Goal: Transaction & Acquisition: Obtain resource

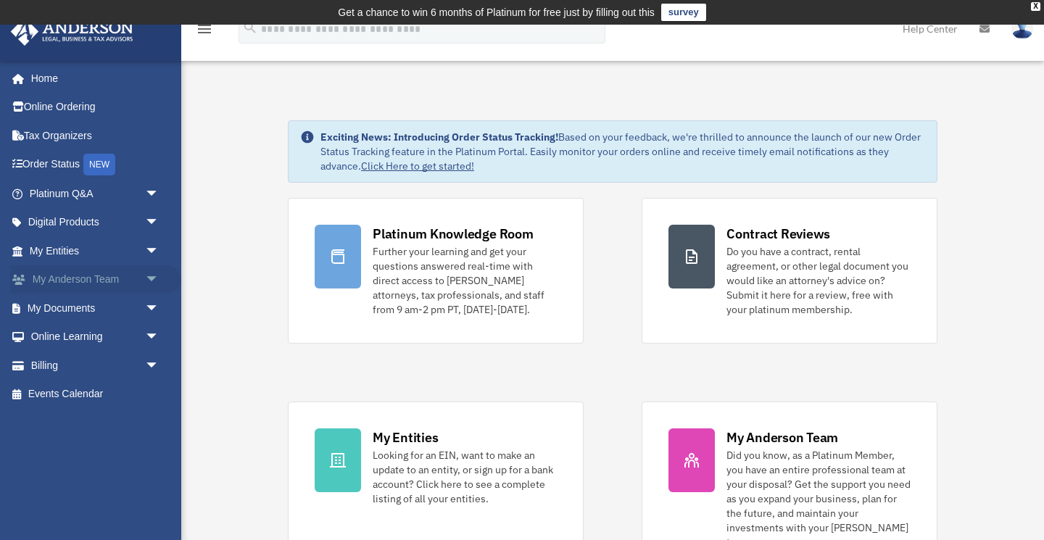
click at [65, 277] on link "My Anderson Team arrow_drop_down" at bounding box center [95, 279] width 171 height 29
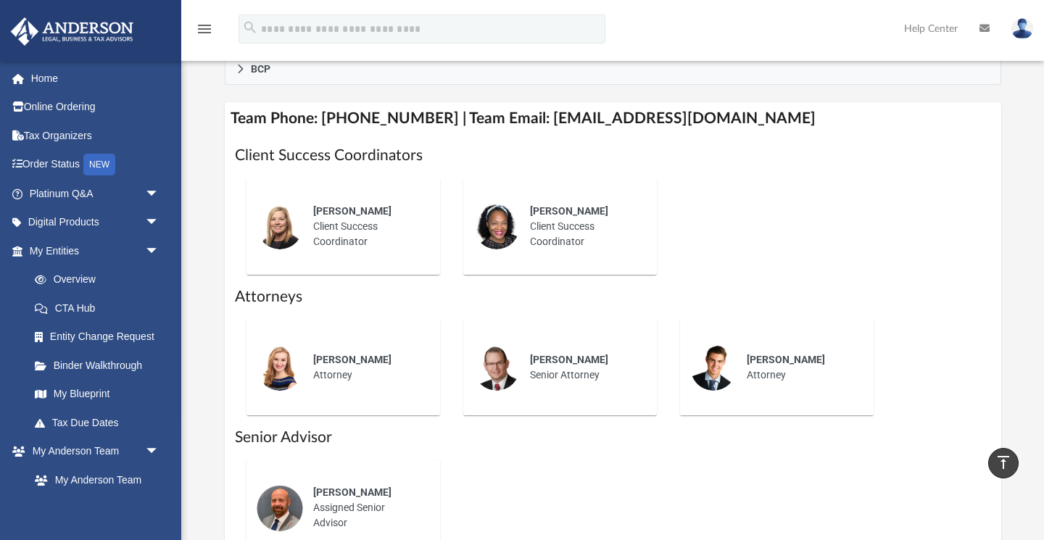
scroll to position [563, 0]
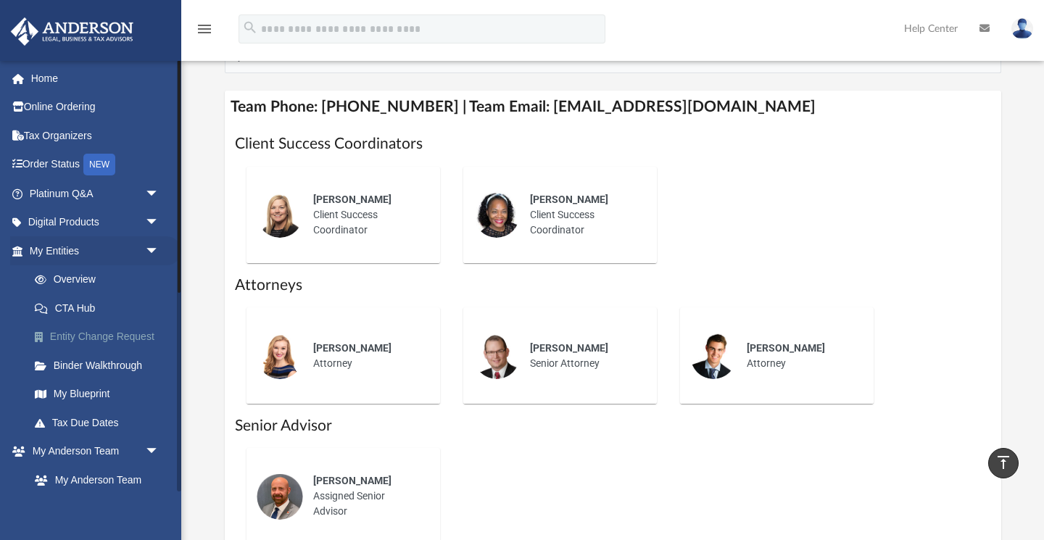
click at [116, 333] on link "Entity Change Request" at bounding box center [100, 337] width 161 height 29
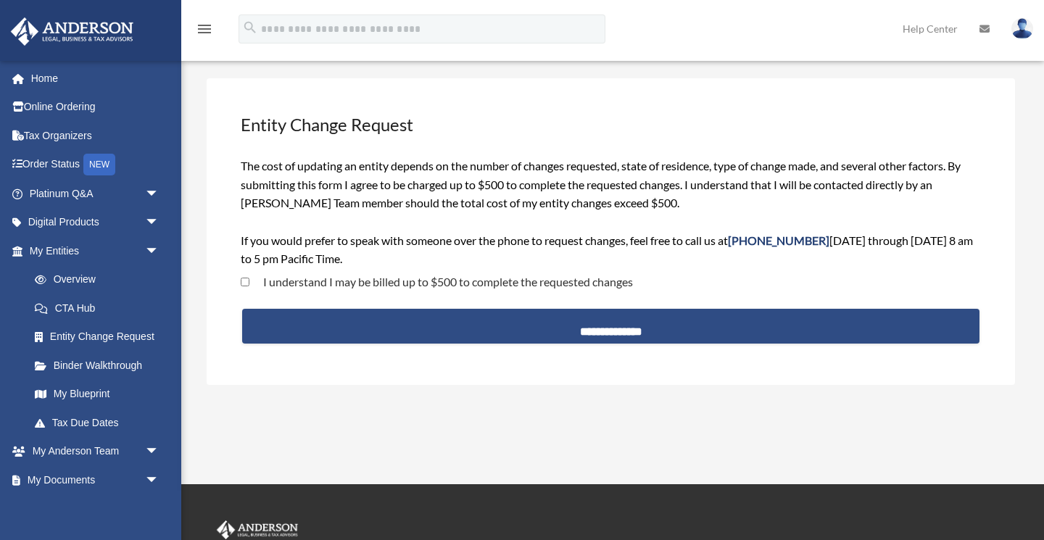
scroll to position [63, 0]
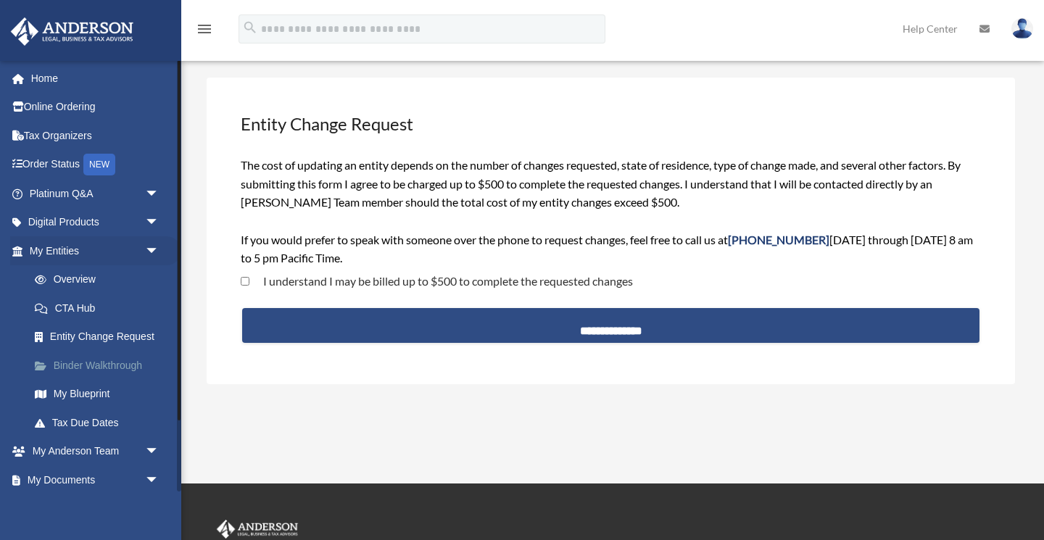
click at [102, 362] on link "Binder Walkthrough" at bounding box center [100, 365] width 161 height 29
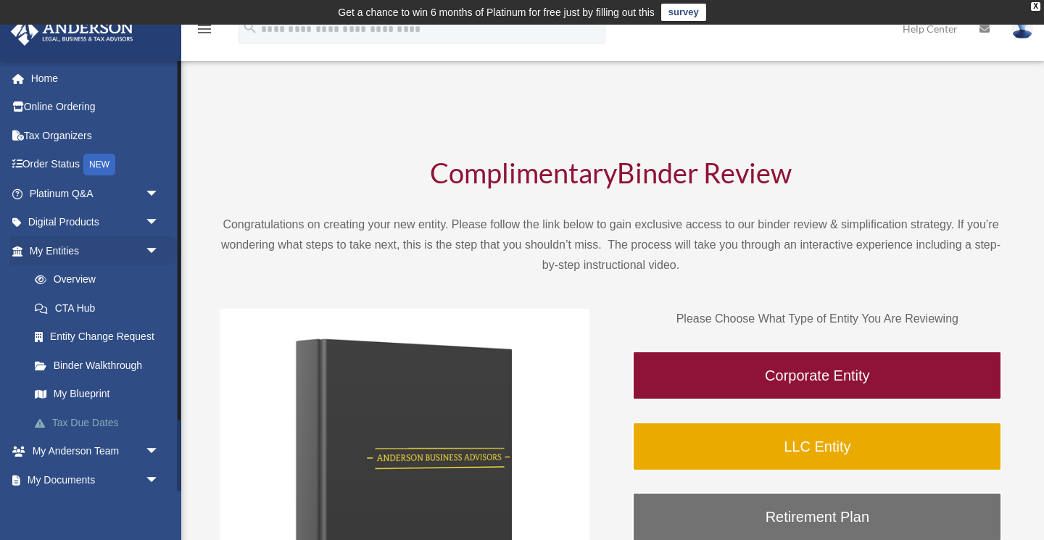
click at [70, 418] on link "Tax Due Dates" at bounding box center [100, 422] width 161 height 29
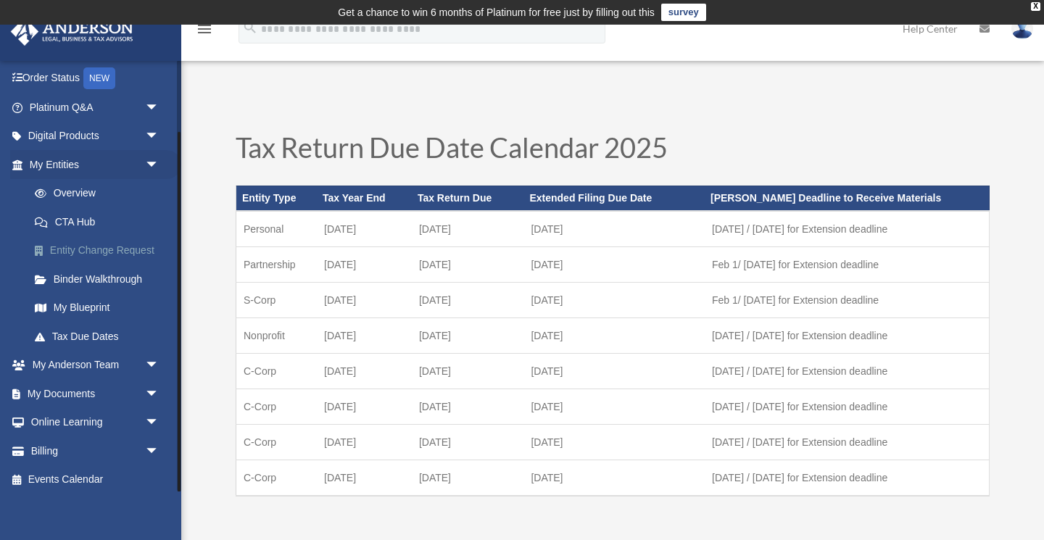
scroll to position [86, 0]
click at [96, 395] on link "My Documents arrow_drop_down" at bounding box center [95, 394] width 171 height 29
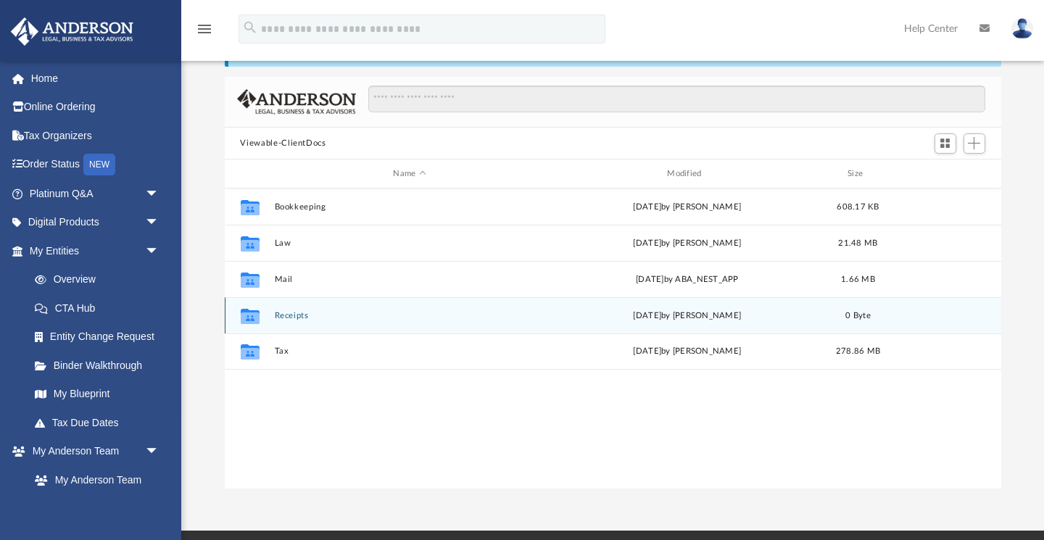
scroll to position [91, 0]
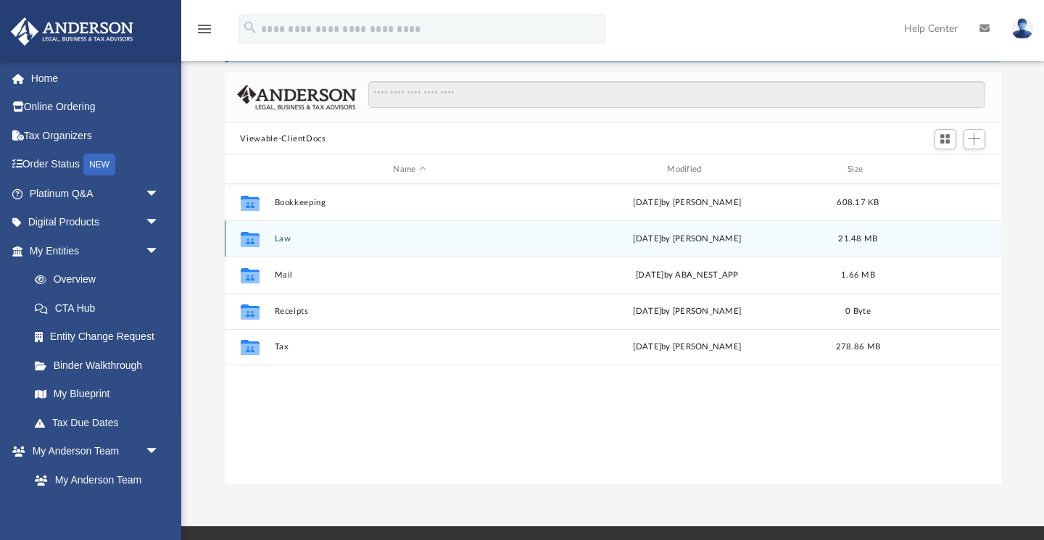
click at [249, 239] on icon "grid" at bounding box center [249, 242] width 19 height 12
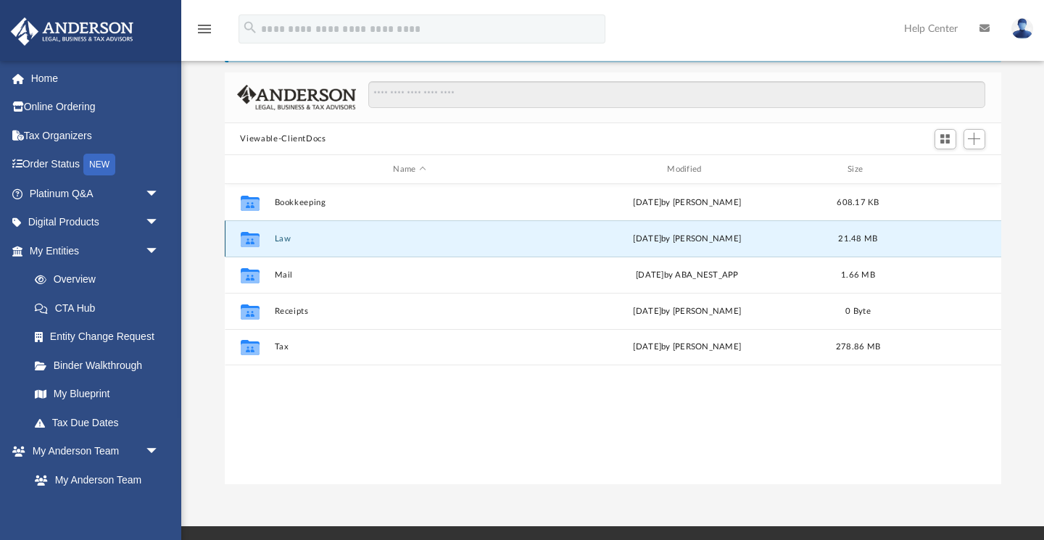
click at [252, 240] on icon "grid" at bounding box center [249, 242] width 19 height 12
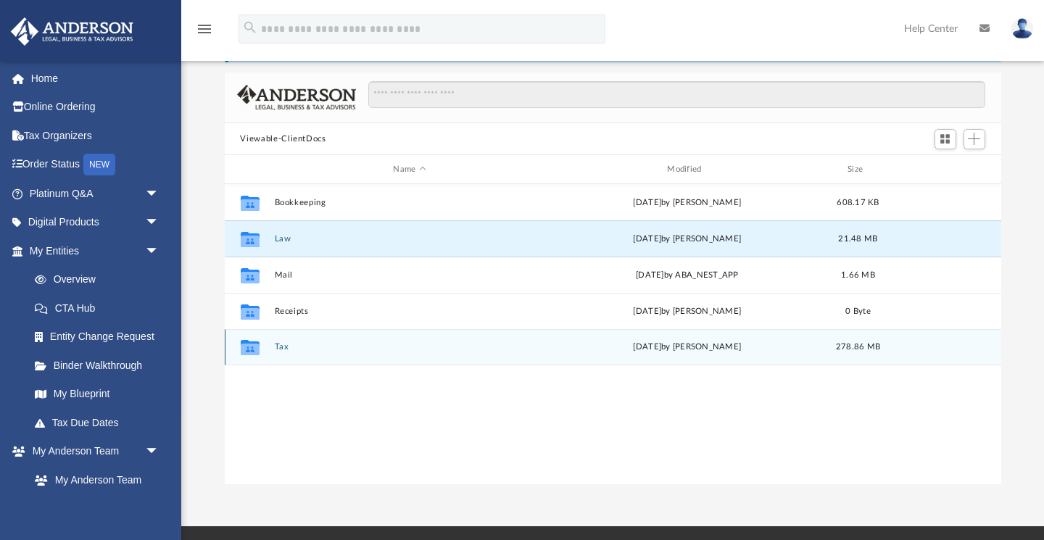
click at [253, 350] on icon "grid" at bounding box center [249, 347] width 19 height 15
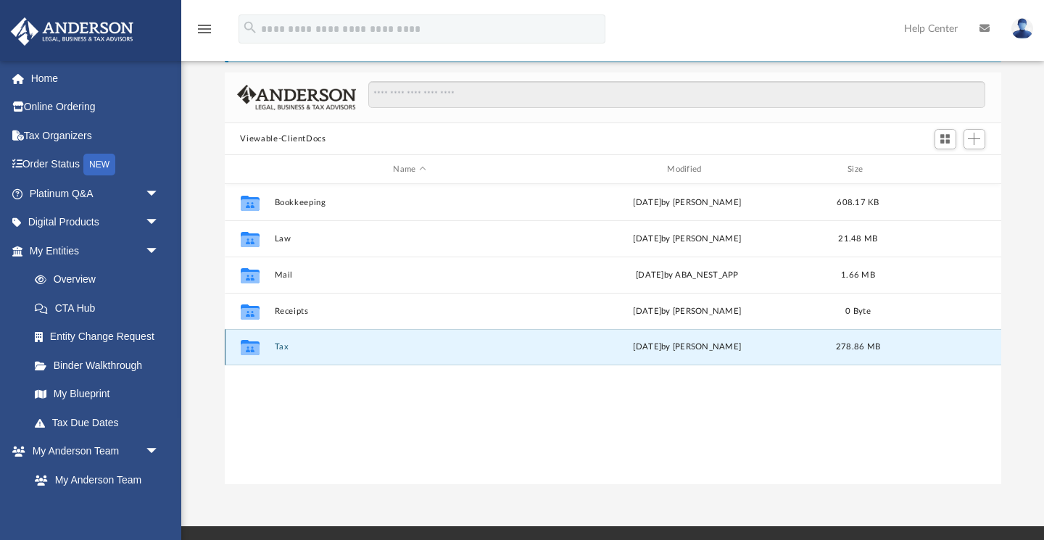
click at [253, 350] on icon "grid" at bounding box center [249, 347] width 19 height 15
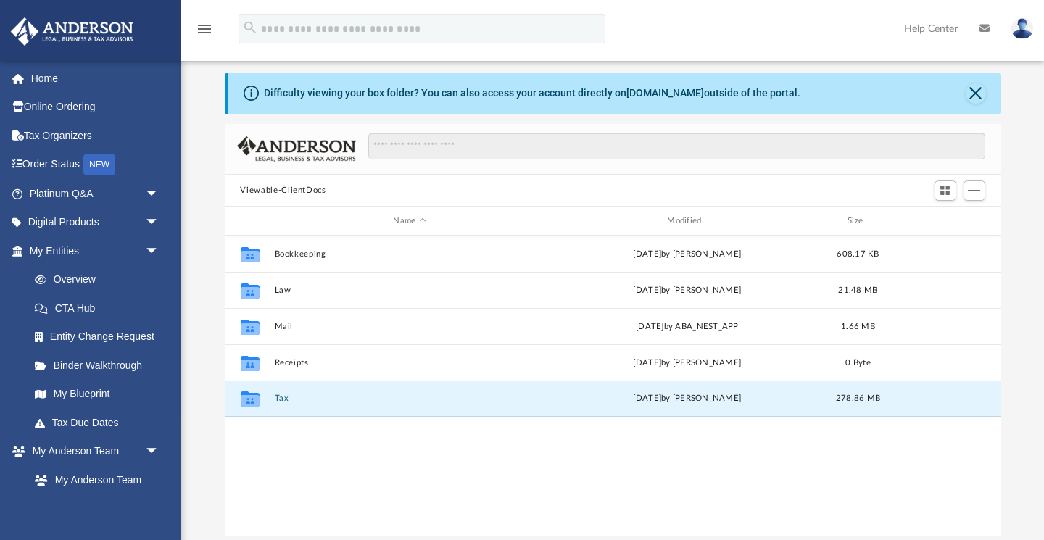
scroll to position [43, 0]
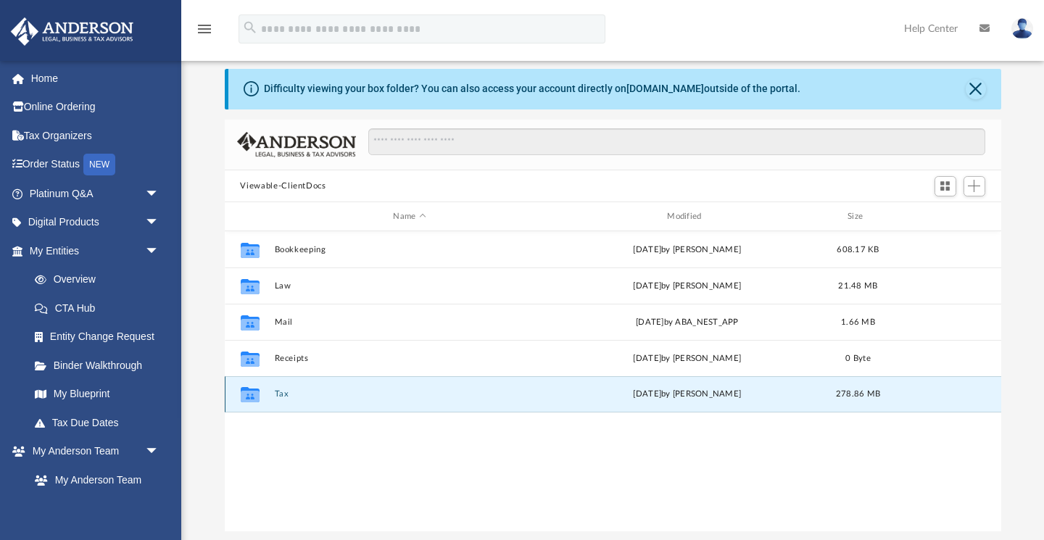
click at [246, 399] on icon "grid" at bounding box center [249, 397] width 19 height 12
click at [257, 392] on icon "grid" at bounding box center [249, 397] width 19 height 12
click at [281, 393] on button "Tax" at bounding box center [409, 394] width 271 height 9
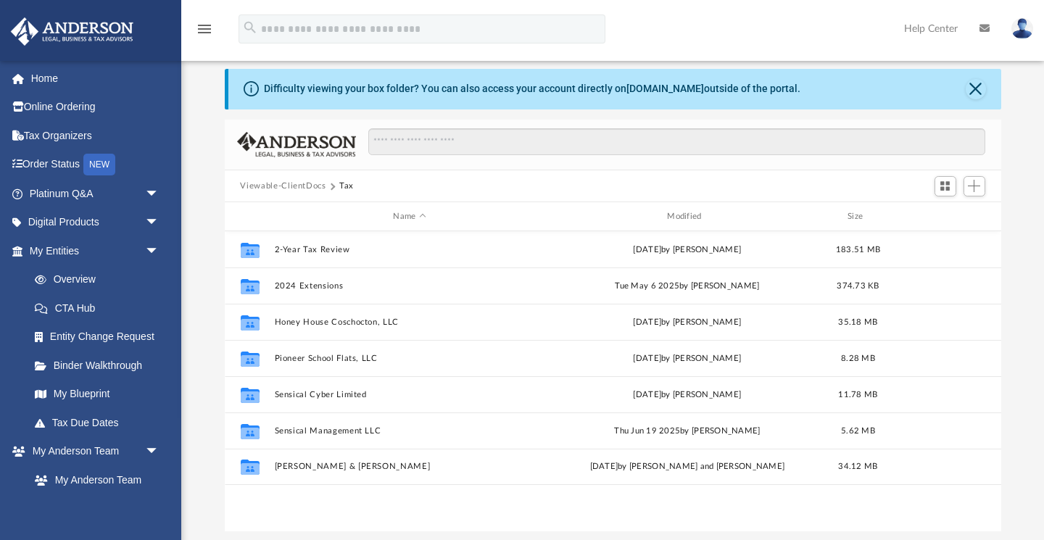
click at [284, 186] on button "Viewable-ClientDocs" at bounding box center [283, 186] width 86 height 13
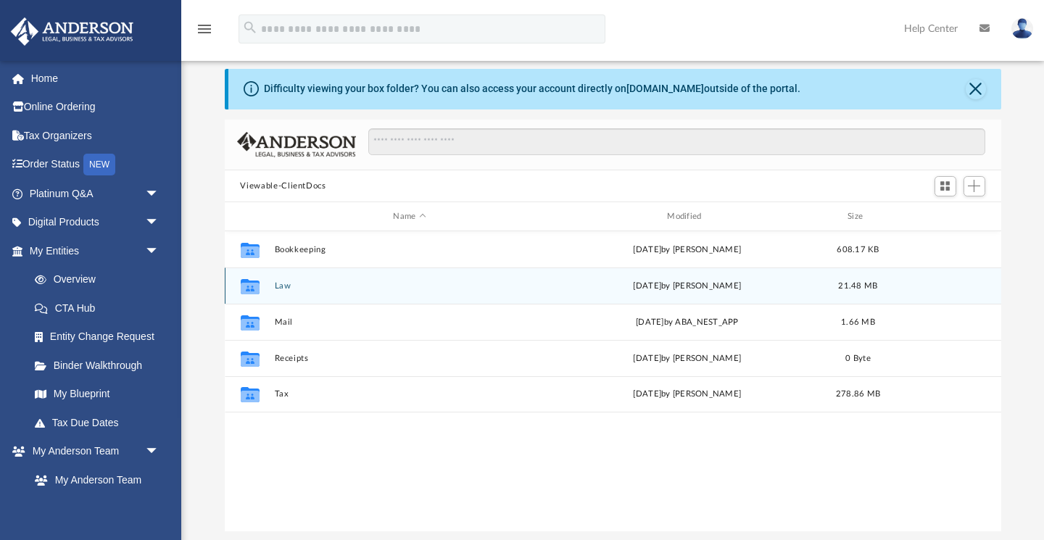
click at [259, 289] on icon "grid" at bounding box center [249, 289] width 19 height 12
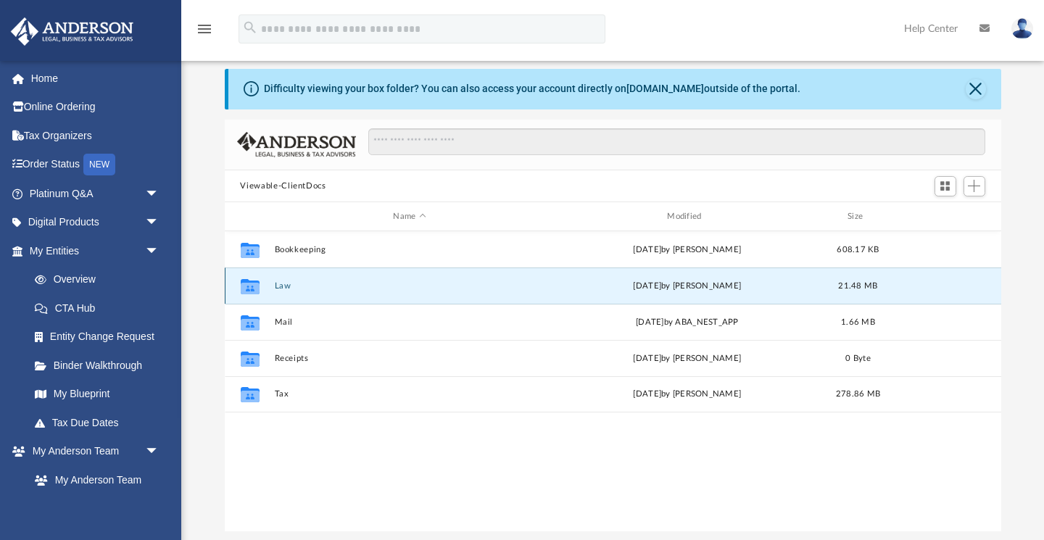
click at [248, 286] on icon "grid" at bounding box center [249, 286] width 19 height 15
click at [249, 286] on icon "grid" at bounding box center [249, 289] width 19 height 12
click at [294, 289] on button "Law" at bounding box center [409, 285] width 271 height 9
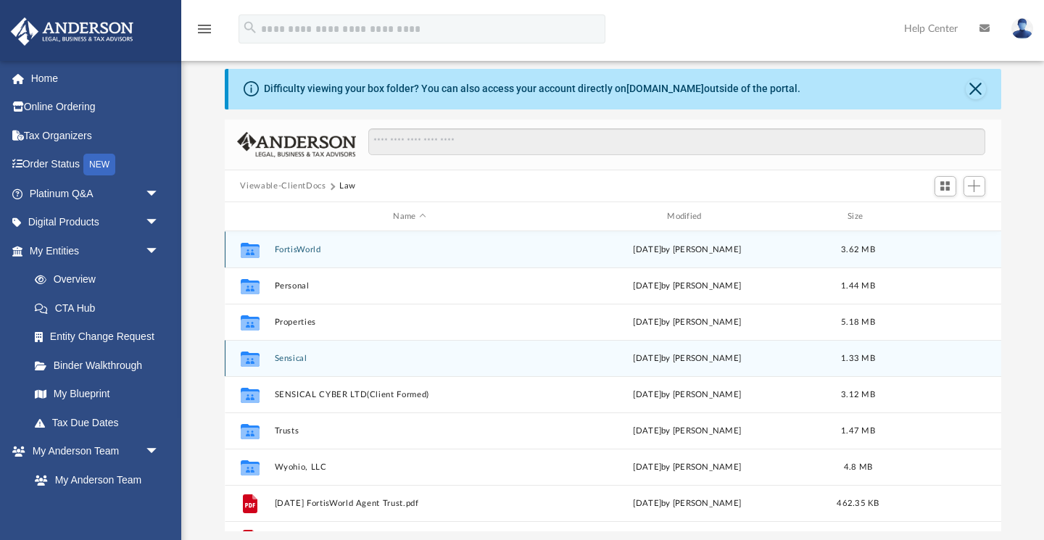
scroll to position [0, 0]
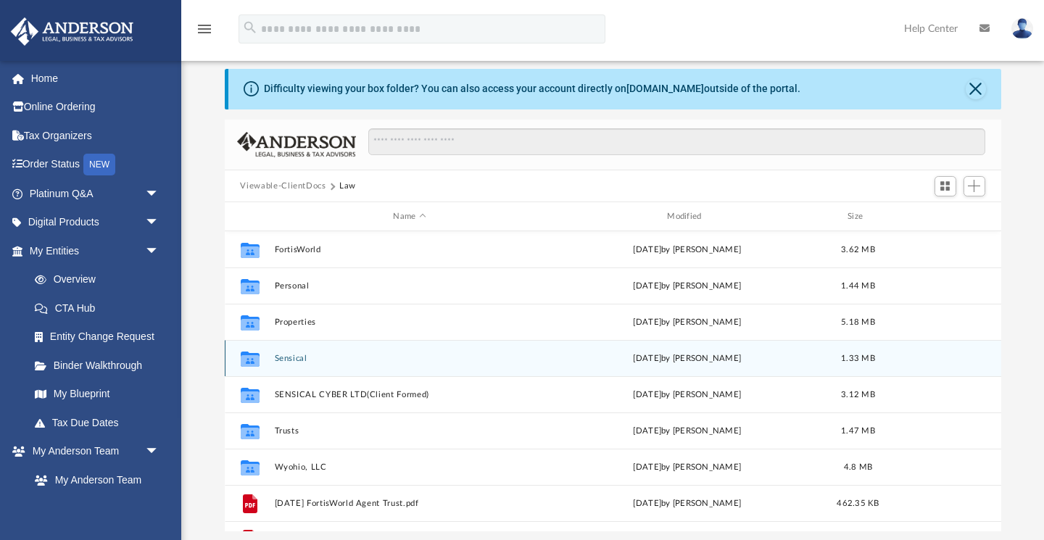
click at [282, 361] on button "Sensical" at bounding box center [409, 358] width 271 height 9
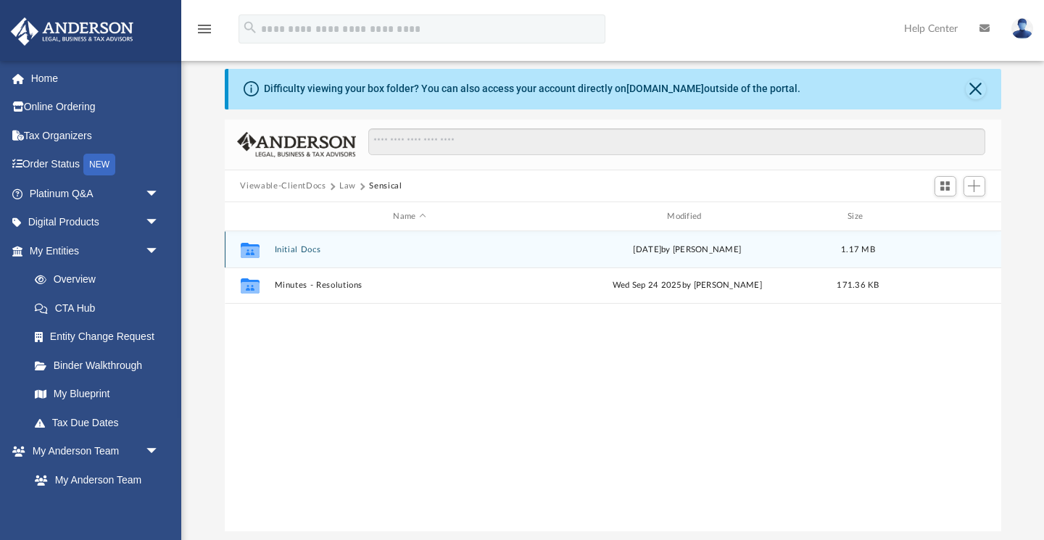
click at [282, 248] on button "Initial Docs" at bounding box center [409, 249] width 271 height 9
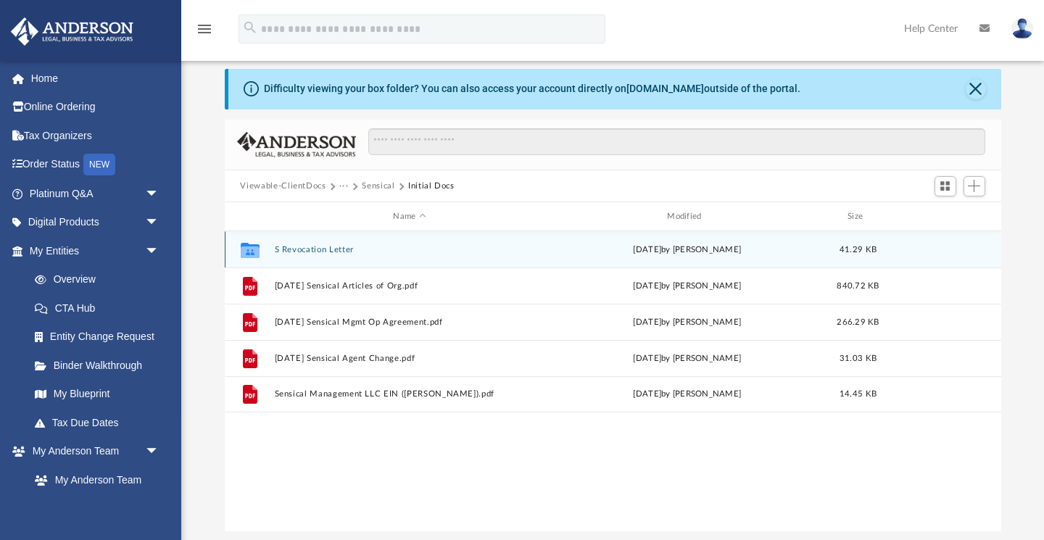
click at [245, 252] on icon "grid" at bounding box center [249, 252] width 19 height 12
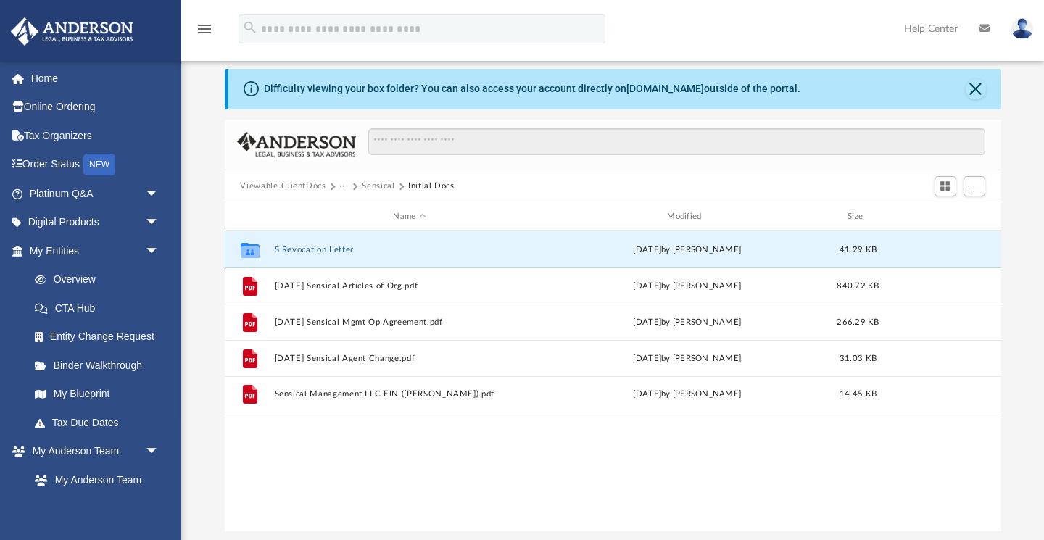
click at [246, 251] on icon "grid" at bounding box center [249, 252] width 19 height 12
click at [252, 251] on icon "grid" at bounding box center [249, 252] width 19 height 12
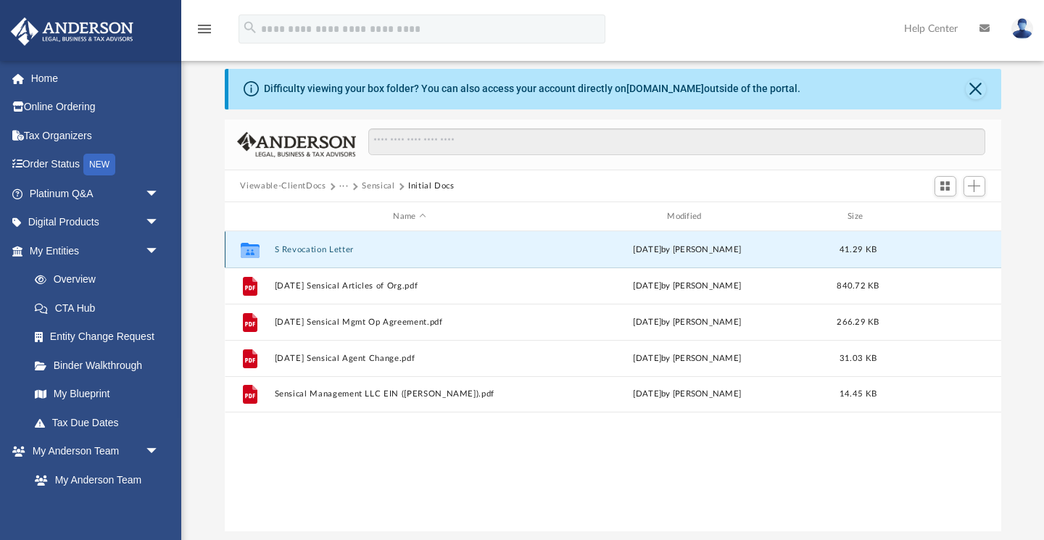
click at [252, 251] on icon "grid" at bounding box center [249, 252] width 19 height 12
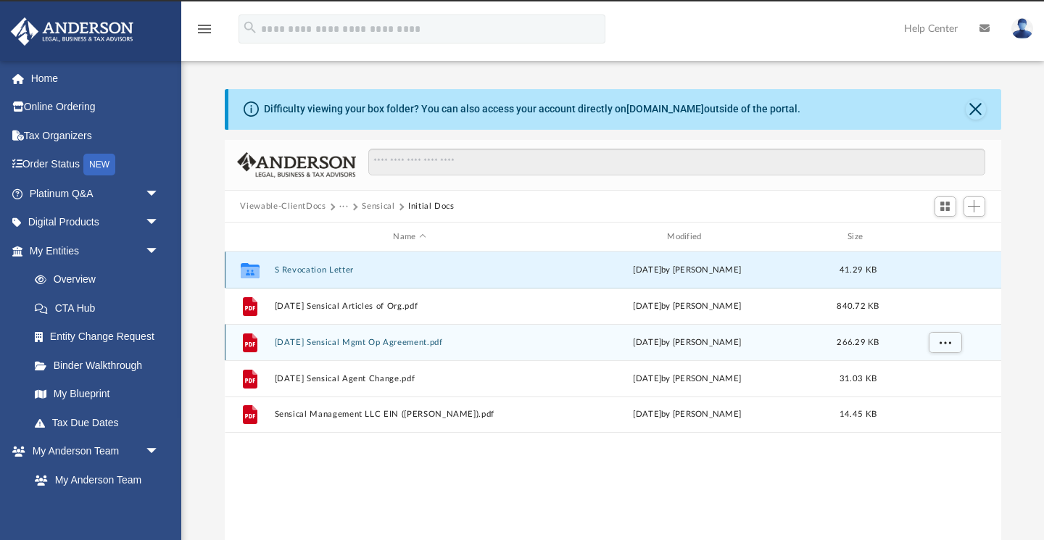
scroll to position [14, 0]
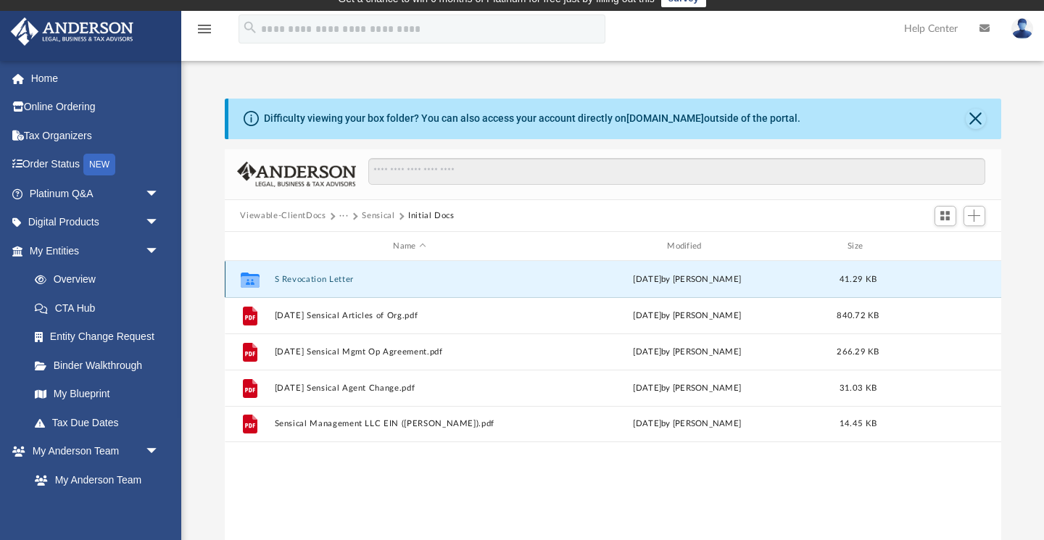
click at [299, 278] on button "S Revocation Letter" at bounding box center [409, 279] width 271 height 9
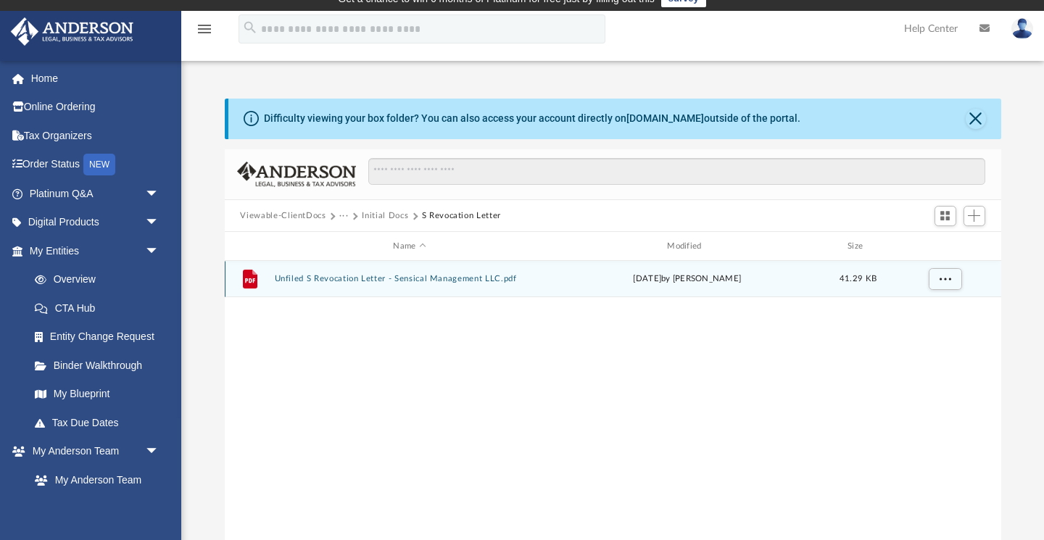
click at [254, 283] on icon "grid" at bounding box center [249, 279] width 14 height 19
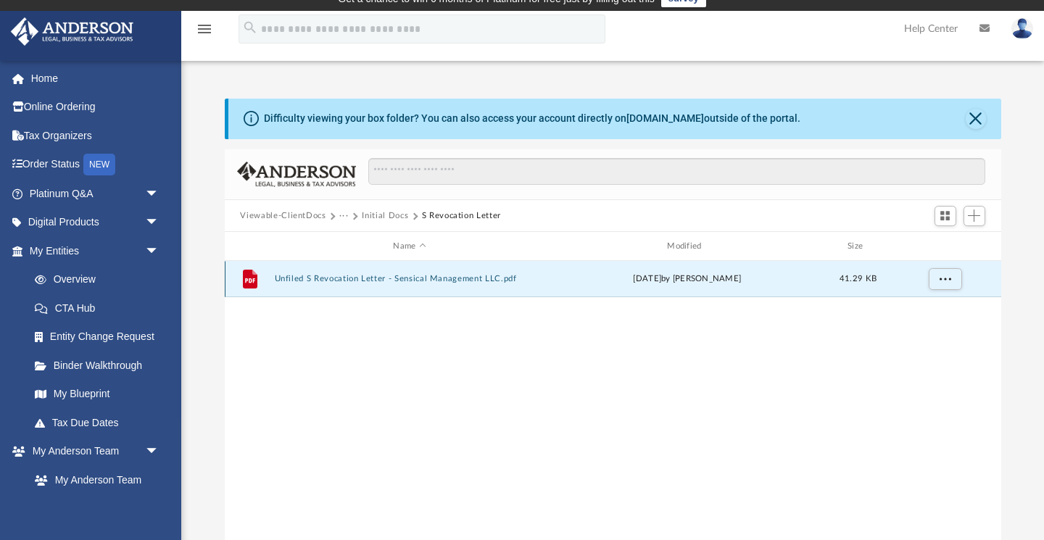
click at [252, 282] on icon "grid" at bounding box center [249, 279] width 14 height 19
click at [245, 281] on icon "grid" at bounding box center [249, 280] width 10 height 4
click at [245, 282] on icon "grid" at bounding box center [249, 280] width 10 height 4
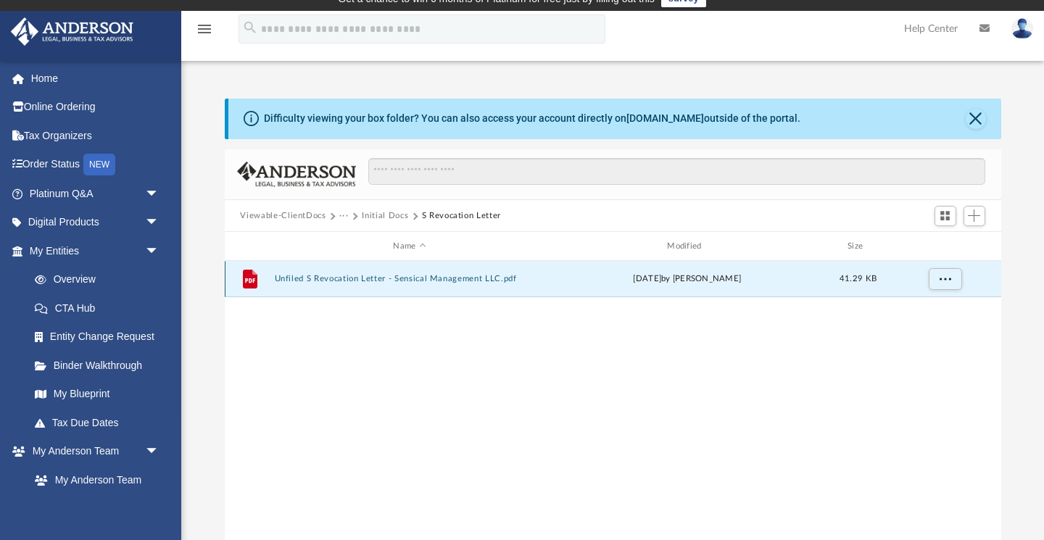
click at [252, 281] on icon "grid" at bounding box center [249, 280] width 10 height 4
click at [940, 280] on span "More options" at bounding box center [945, 279] width 12 height 8
click at [935, 336] on li "Download" at bounding box center [931, 331] width 42 height 15
click at [947, 278] on span "More options" at bounding box center [945, 279] width 12 height 8
